Goal: Complete application form

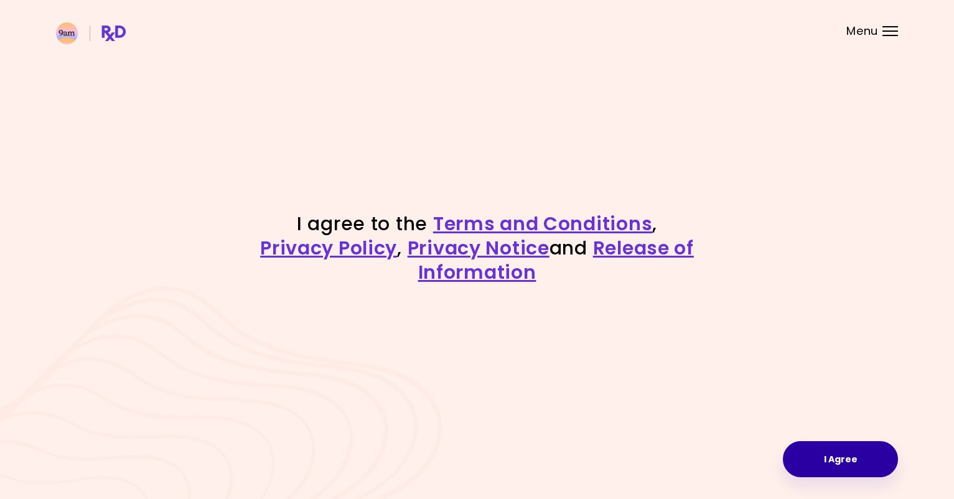
click at [828, 460] on button "I Agree" at bounding box center [840, 459] width 115 height 36
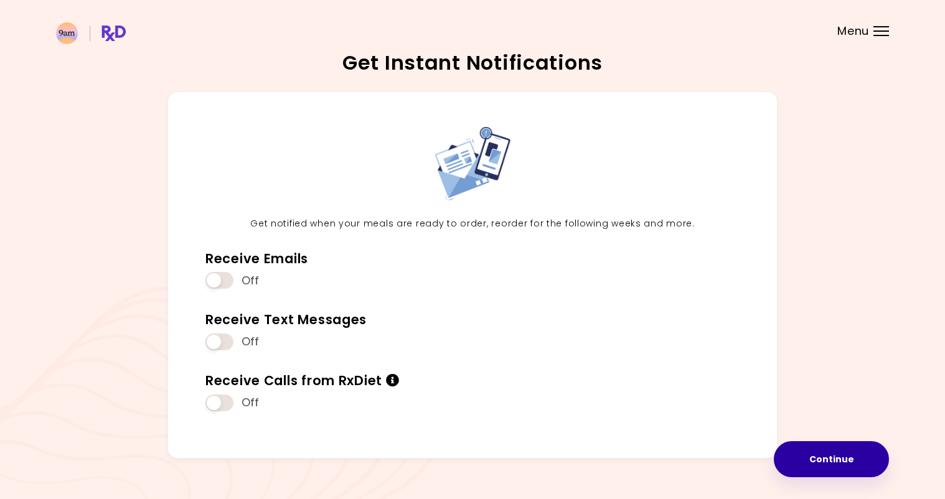
click at [815, 454] on button "Continue" at bounding box center [831, 459] width 115 height 36
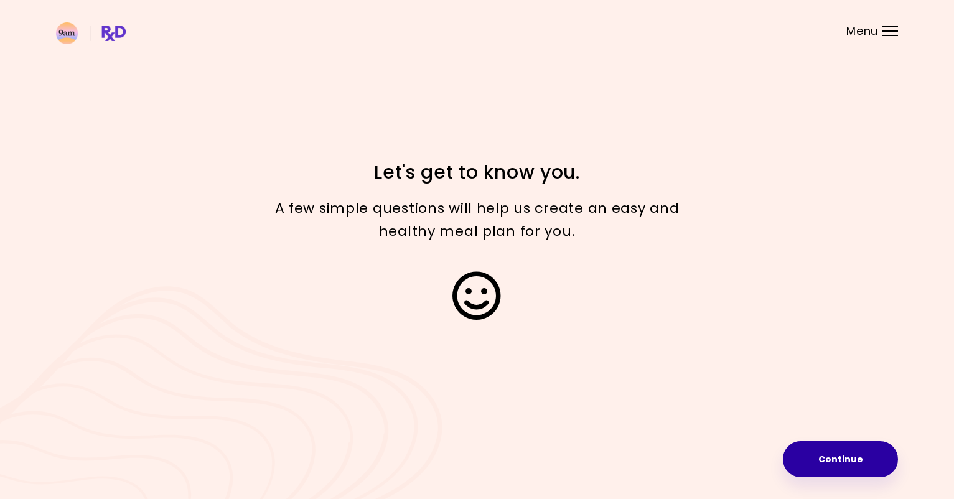
click at [856, 451] on button "Continue" at bounding box center [840, 459] width 115 height 36
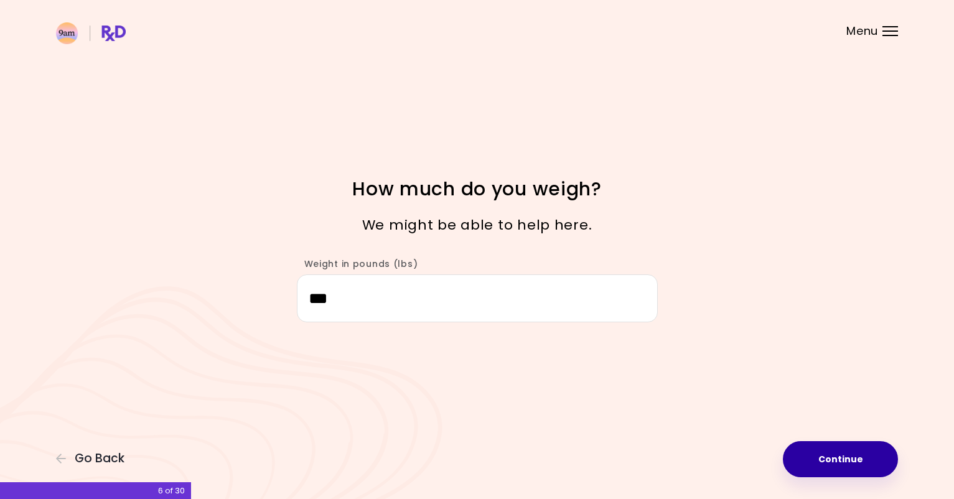
click at [849, 454] on button "Continue" at bounding box center [840, 459] width 115 height 36
select select "****"
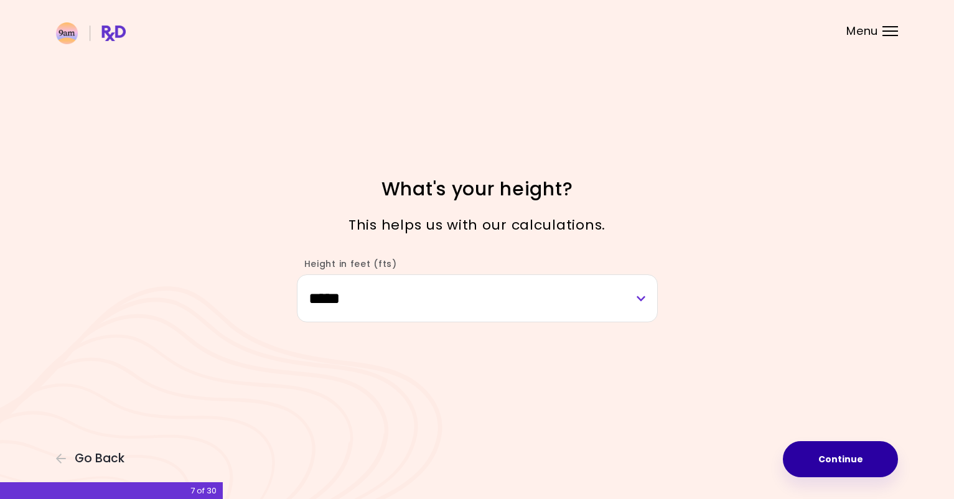
click at [830, 453] on button "Continue" at bounding box center [840, 459] width 115 height 36
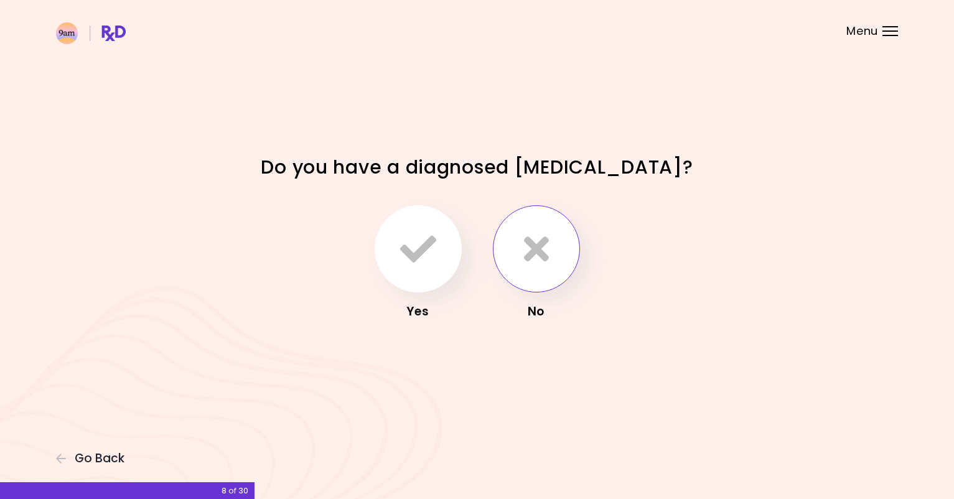
click at [549, 246] on button "button" at bounding box center [536, 248] width 87 height 87
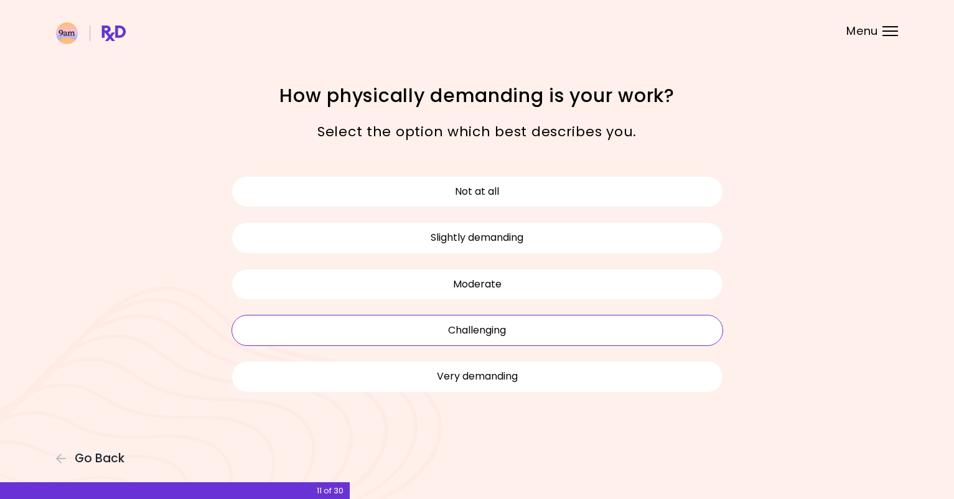
click at [553, 341] on button "Challenging" at bounding box center [477, 330] width 492 height 31
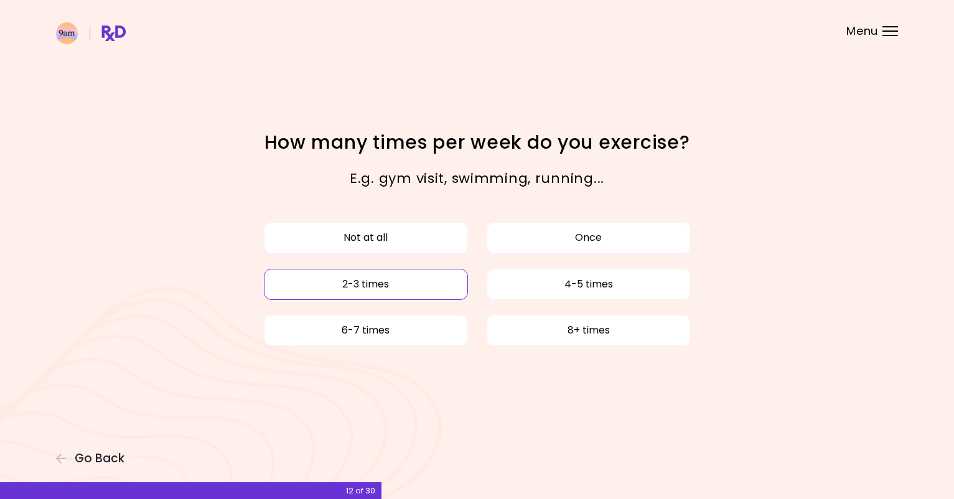
click at [456, 284] on button "2-3 times" at bounding box center [366, 284] width 204 height 31
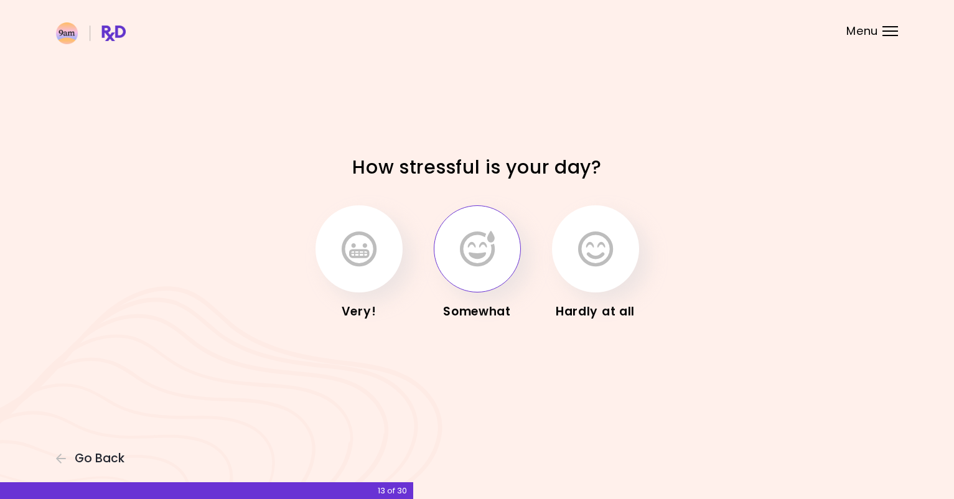
click at [510, 260] on button "button" at bounding box center [477, 248] width 87 height 87
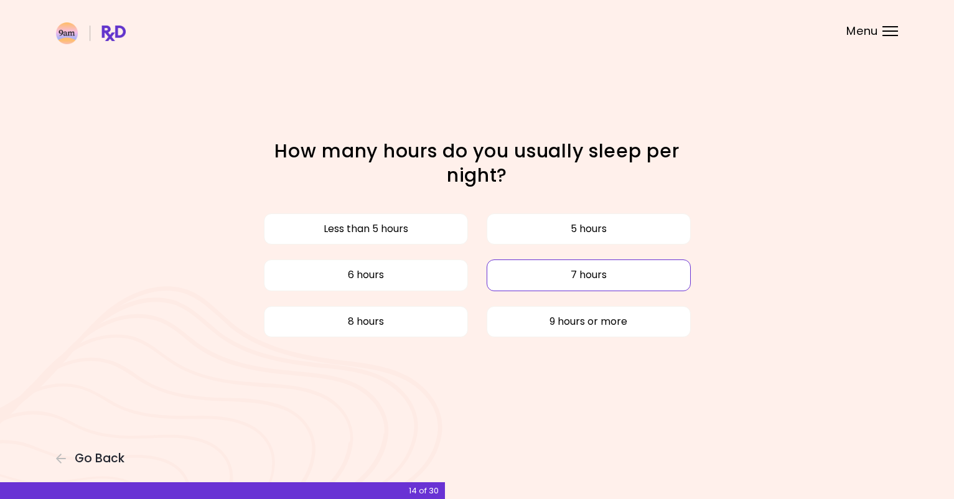
click at [601, 284] on button "7 hours" at bounding box center [589, 274] width 204 height 31
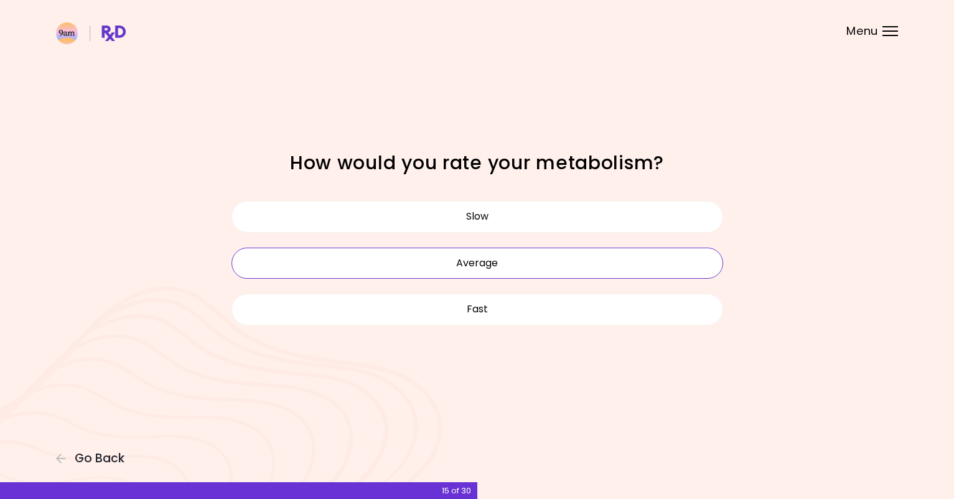
click at [525, 258] on button "Average" at bounding box center [477, 263] width 492 height 31
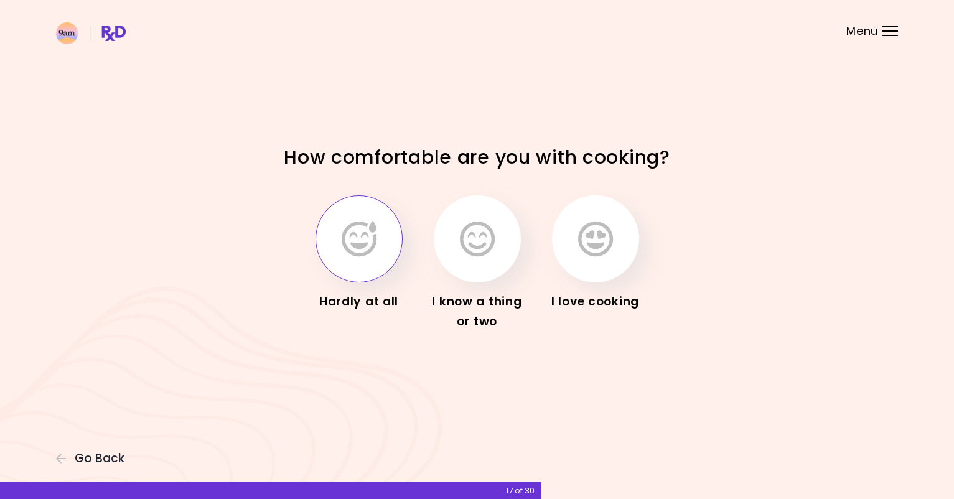
click at [394, 248] on button "button" at bounding box center [358, 238] width 87 height 87
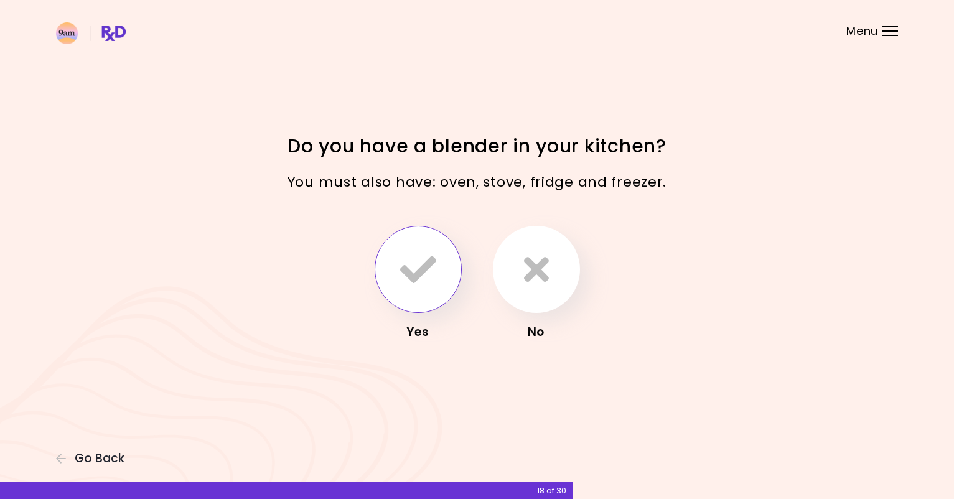
click at [450, 271] on button "button" at bounding box center [418, 269] width 87 height 87
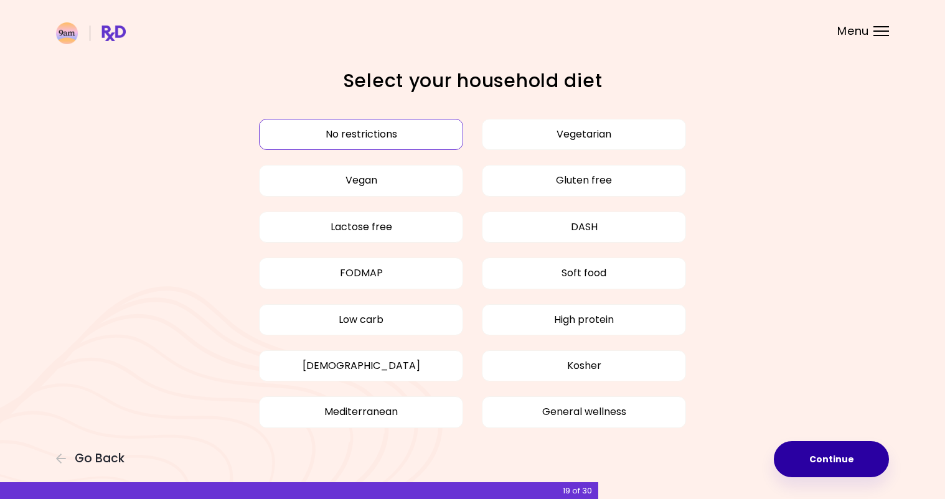
click at [831, 463] on button "Continue" at bounding box center [831, 459] width 115 height 36
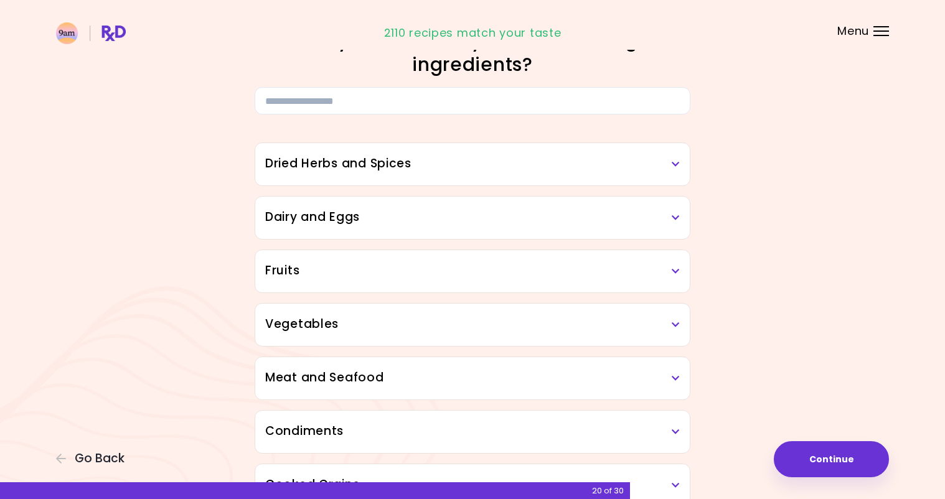
scroll to position [62, 0]
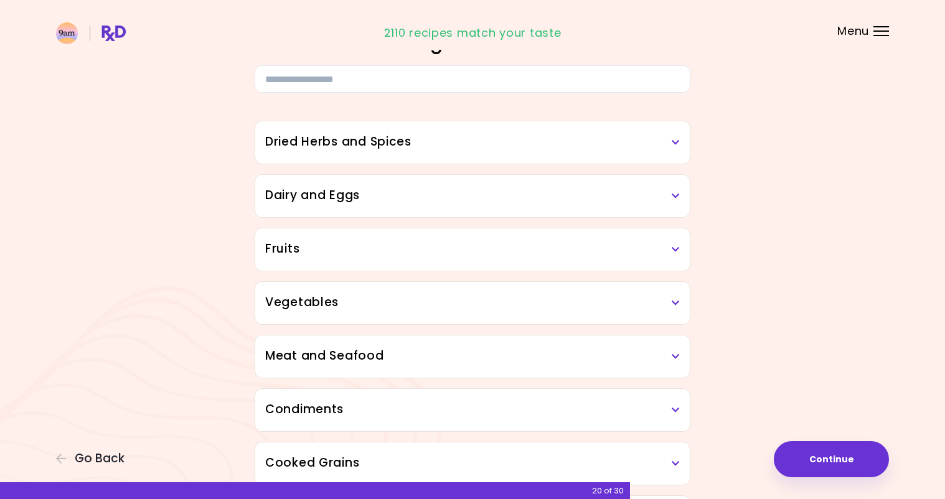
click at [453, 244] on h3 "Fruits" at bounding box center [472, 249] width 414 height 18
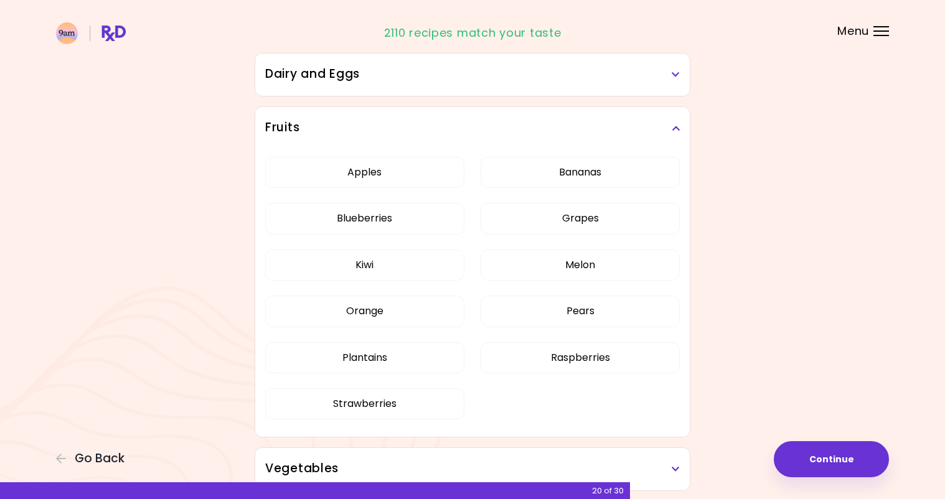
scroll to position [187, 0]
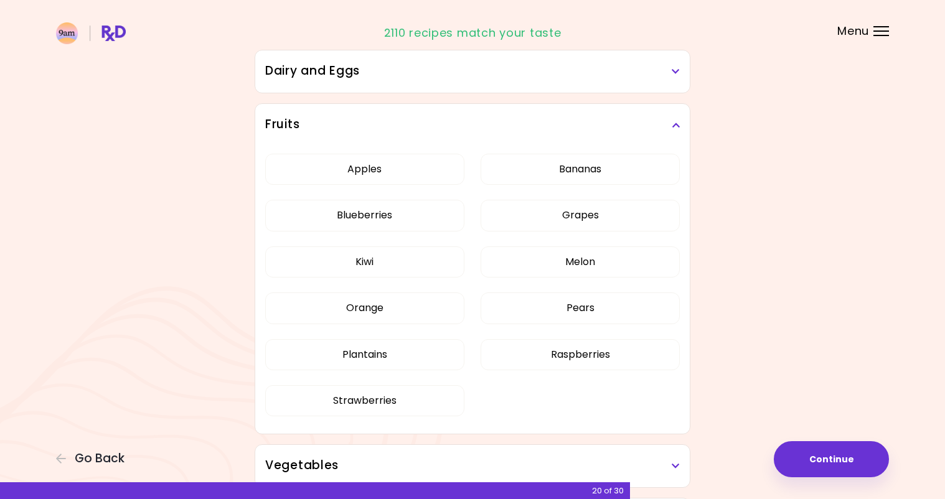
click at [370, 118] on h3 "Fruits" at bounding box center [472, 125] width 414 height 18
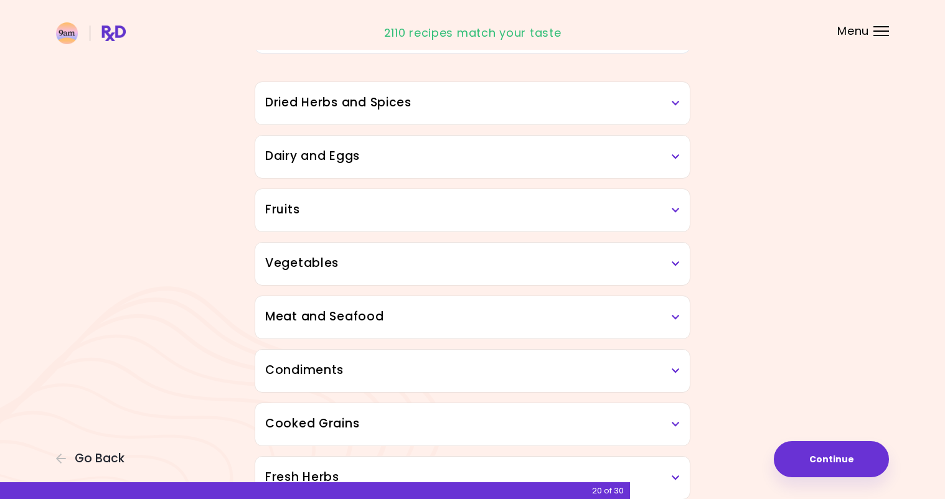
scroll to position [0, 0]
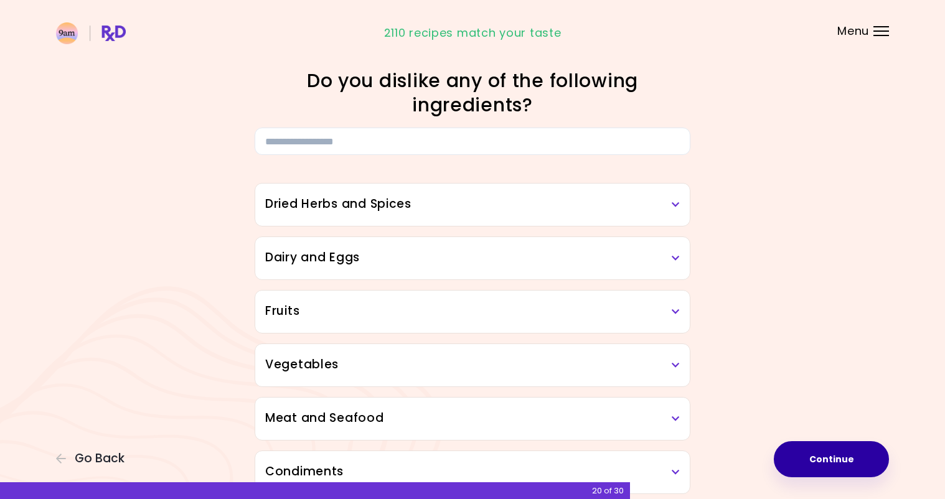
click at [864, 465] on button "Continue" at bounding box center [831, 459] width 115 height 36
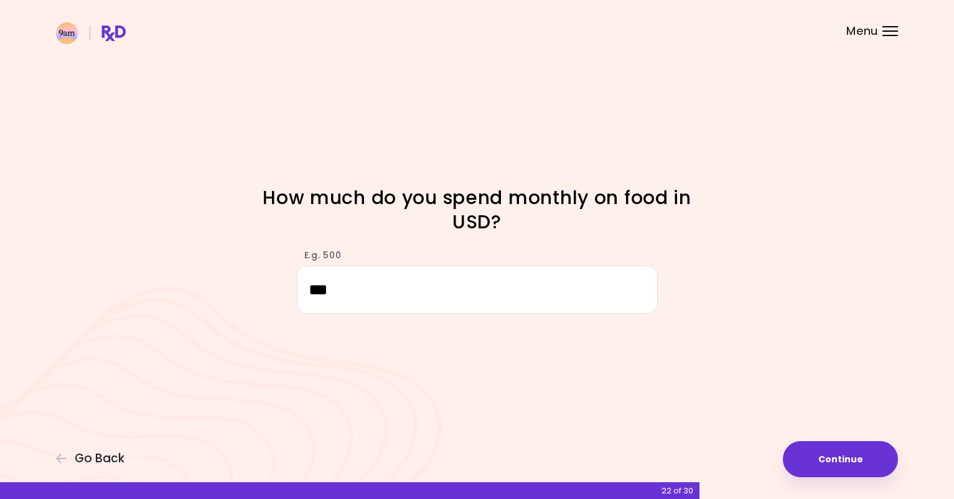
type input "***"
click at [810, 454] on button "Continue" at bounding box center [840, 459] width 115 height 36
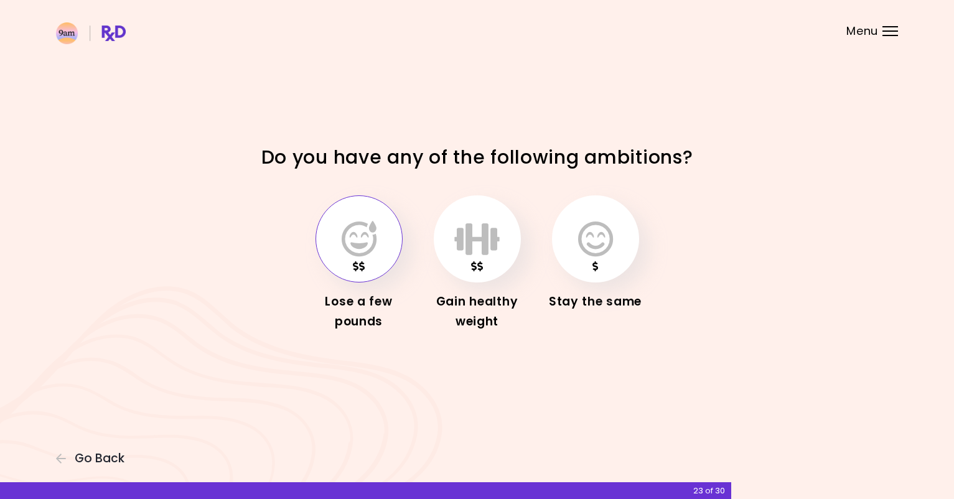
click at [370, 251] on icon "button" at bounding box center [359, 239] width 35 height 36
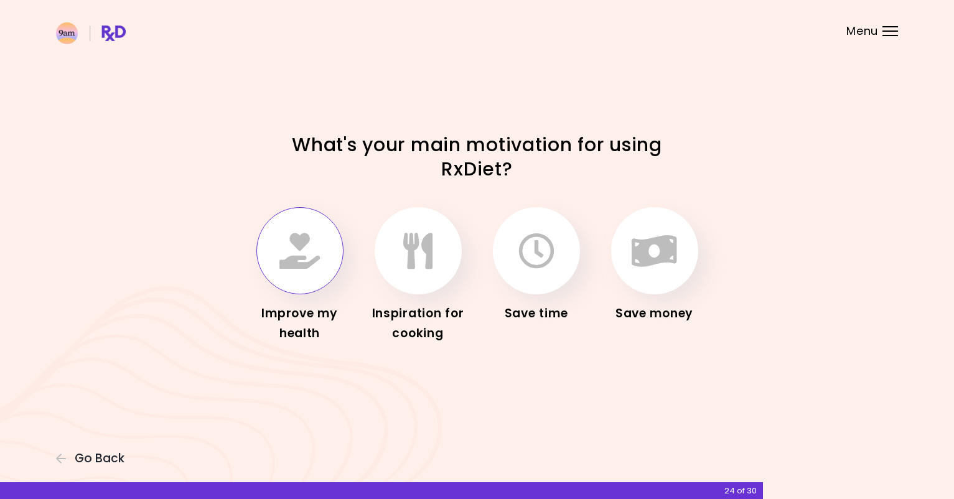
click at [321, 241] on button "button" at bounding box center [299, 250] width 87 height 87
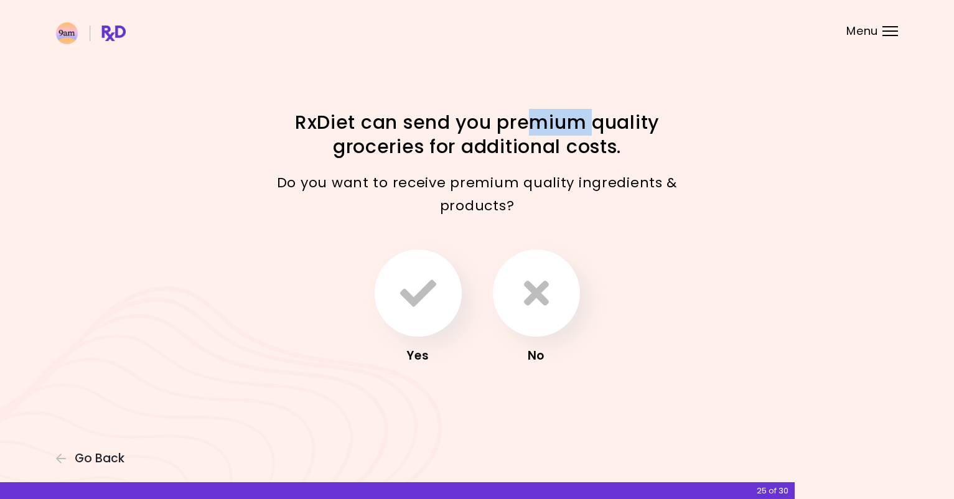
drag, startPoint x: 539, startPoint y: 124, endPoint x: 597, endPoint y: 126, distance: 58.5
click at [597, 126] on h1 "RxDiet can send you premium quality groceries for additional costs." at bounding box center [477, 134] width 436 height 49
click at [492, 155] on h1 "RxDiet can send you premium quality groceries for additional costs." at bounding box center [477, 134] width 436 height 49
click at [556, 297] on button "button" at bounding box center [536, 293] width 87 height 87
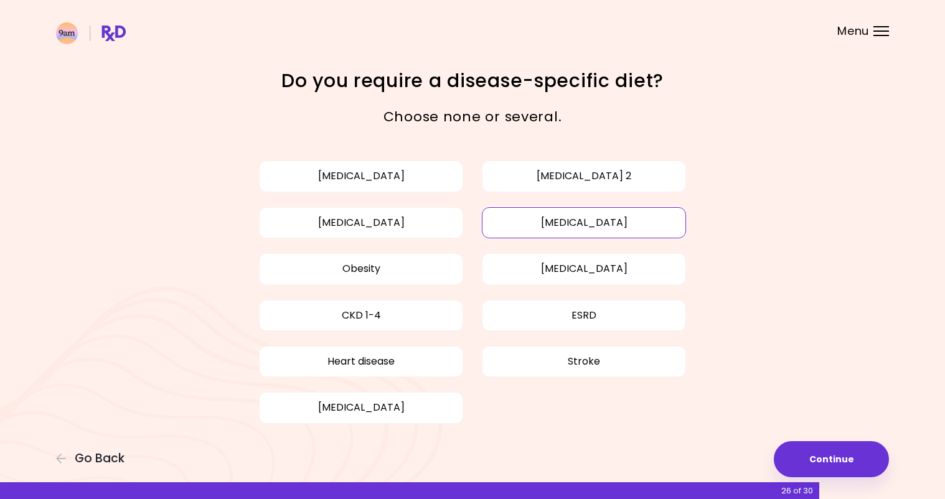
click at [520, 223] on button "[MEDICAL_DATA]" at bounding box center [584, 222] width 204 height 31
click at [851, 458] on button "Continue" at bounding box center [831, 459] width 115 height 36
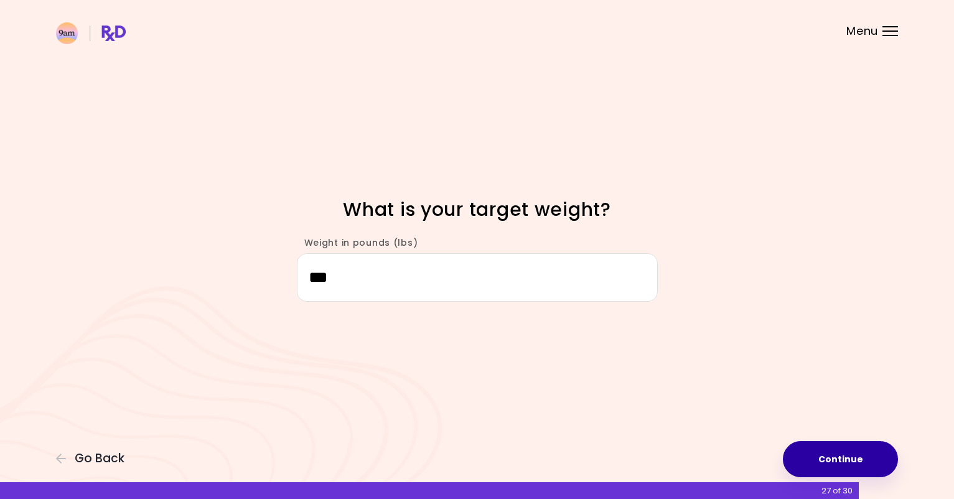
type input "***"
click at [792, 459] on button "Continue" at bounding box center [840, 459] width 115 height 36
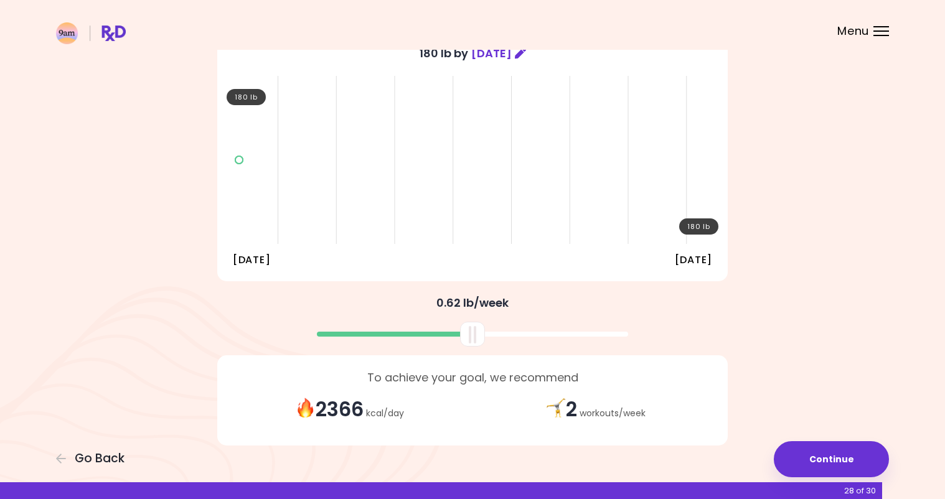
scroll to position [124, 0]
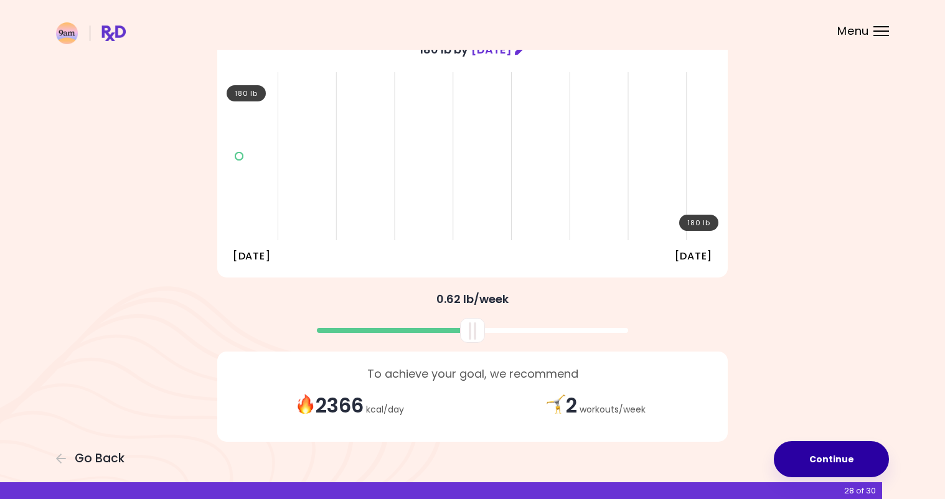
click at [842, 447] on button "Continue" at bounding box center [831, 459] width 115 height 36
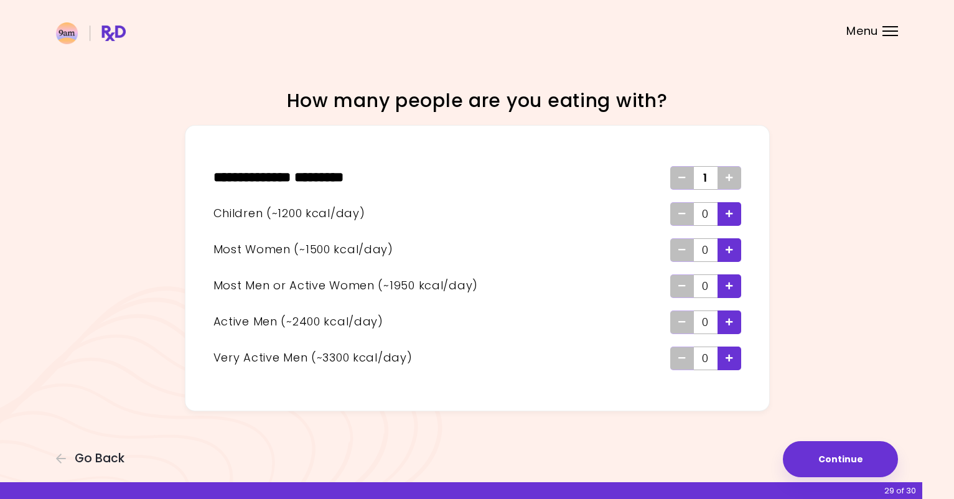
click at [734, 252] on div "Add - Woman" at bounding box center [729, 250] width 24 height 24
click at [855, 453] on button "Continue" at bounding box center [840, 459] width 115 height 36
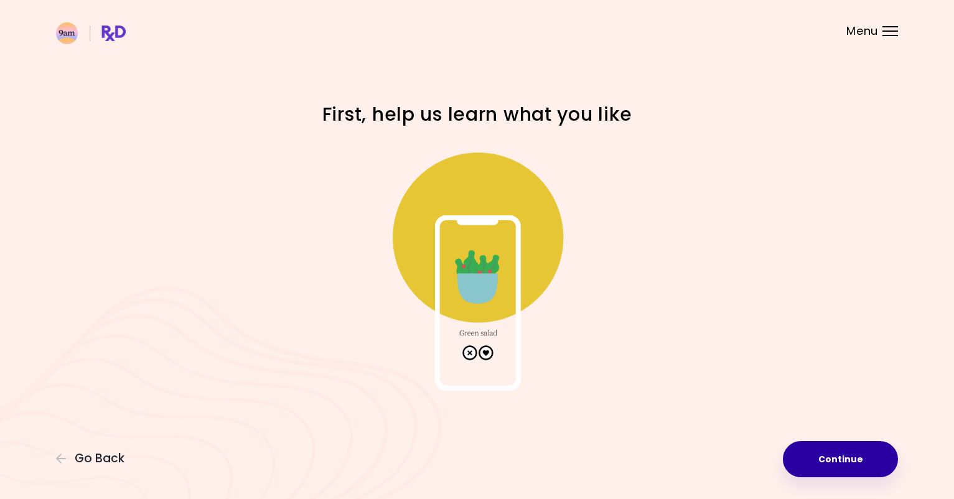
click at [858, 459] on button "Continue" at bounding box center [840, 459] width 115 height 36
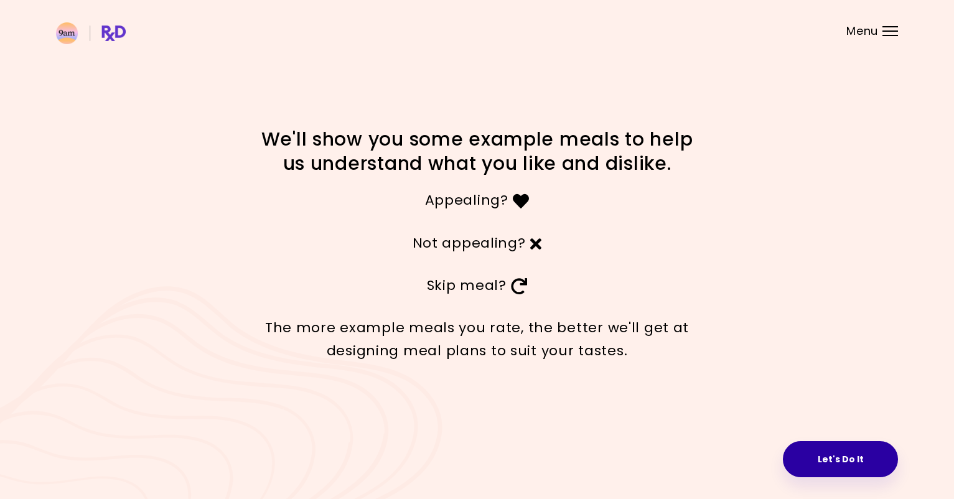
click at [848, 470] on button "Let's Do It" at bounding box center [840, 459] width 115 height 36
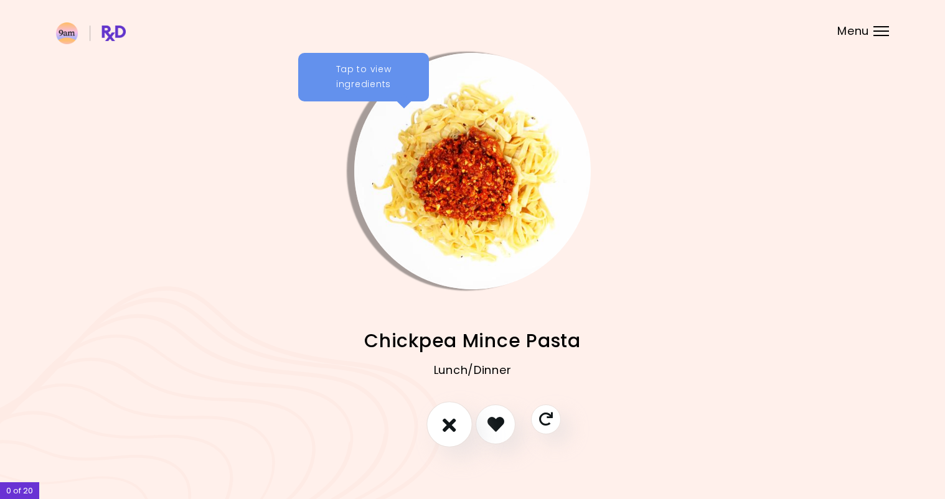
click at [443, 424] on icon "I don't like this recipe" at bounding box center [449, 423] width 14 height 19
